Goal: Check status: Check status

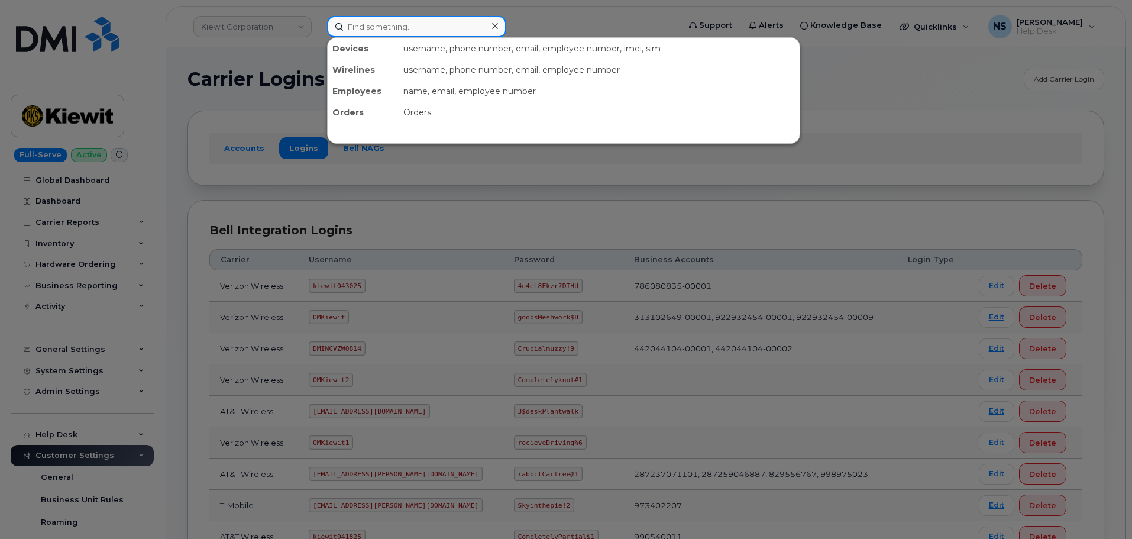
click at [405, 33] on input at bounding box center [416, 26] width 179 height 21
paste input "299791"
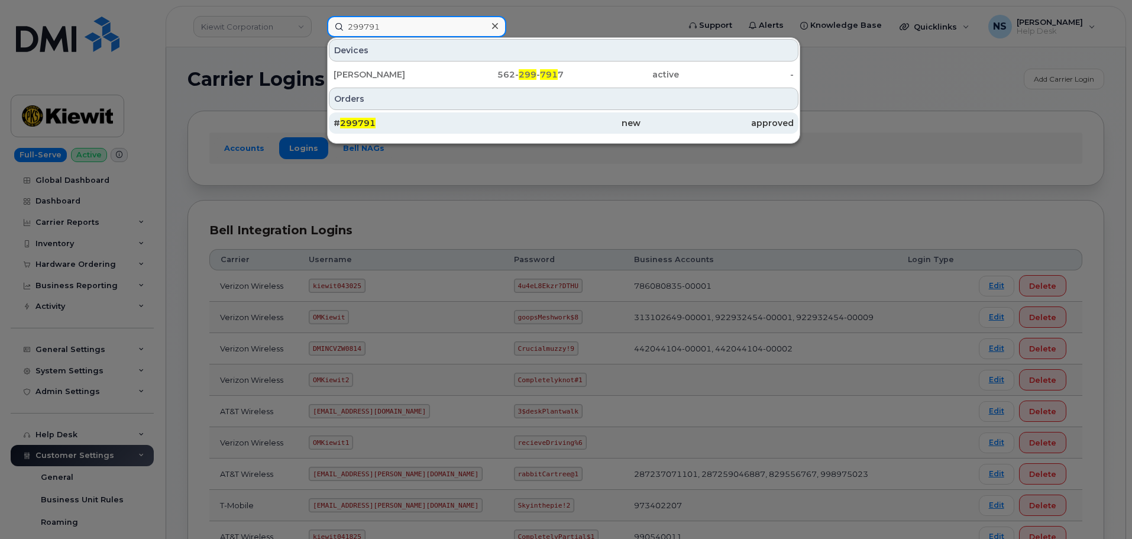
type input "299791"
click at [428, 118] on div "# 299791" at bounding box center [410, 123] width 153 height 12
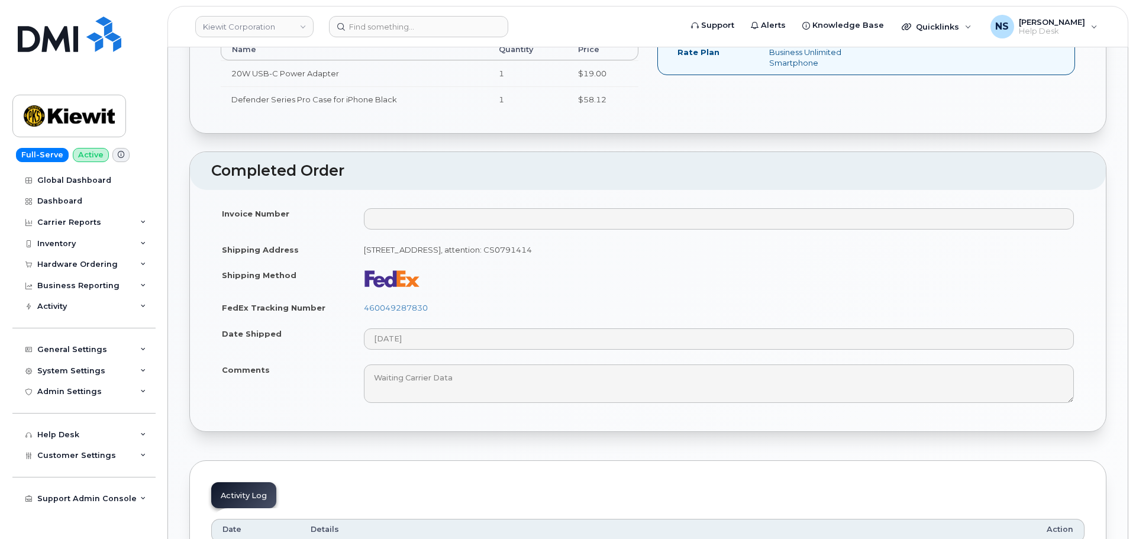
scroll to position [532, 0]
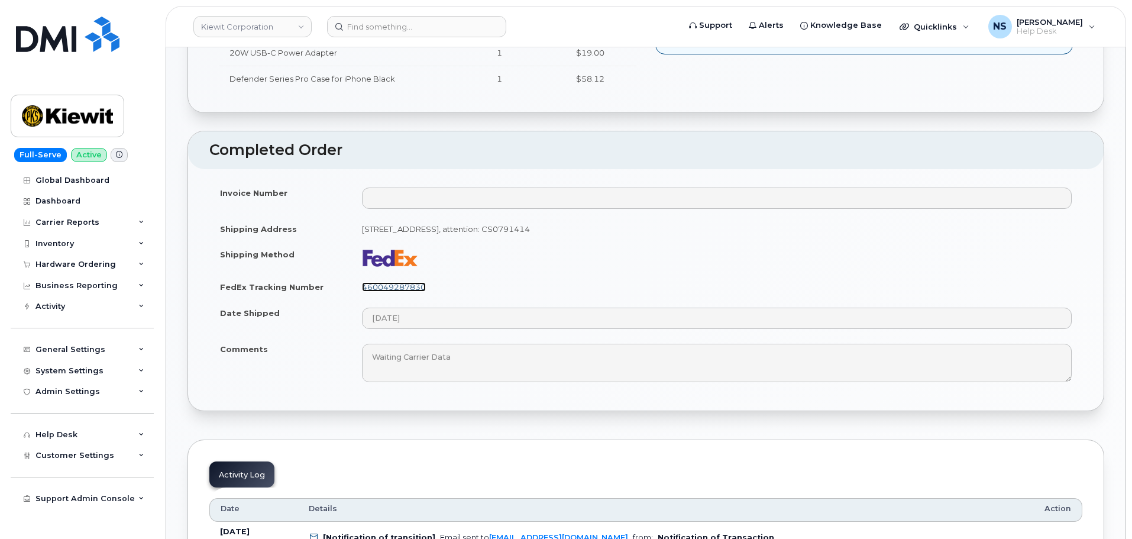
click at [414, 290] on link "460049287830" at bounding box center [394, 286] width 64 height 9
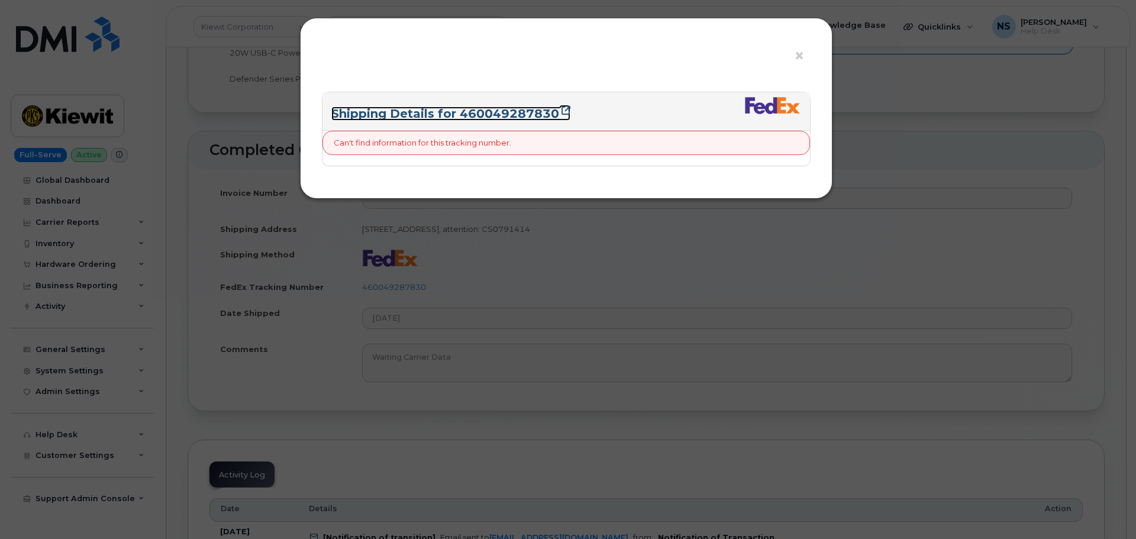
click at [503, 111] on link "Shipping Details for 460049287830" at bounding box center [450, 113] width 239 height 14
